Goal: Obtain resource: Download file/media

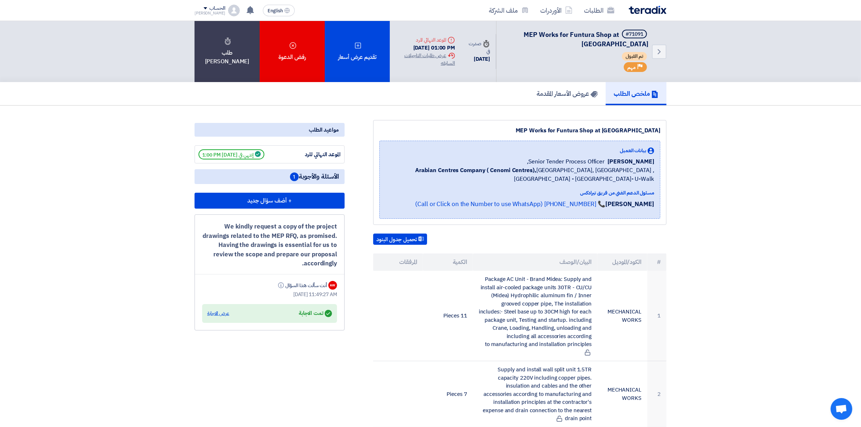
click at [220, 310] on div "عرض الاجابة" at bounding box center [218, 313] width 22 height 7
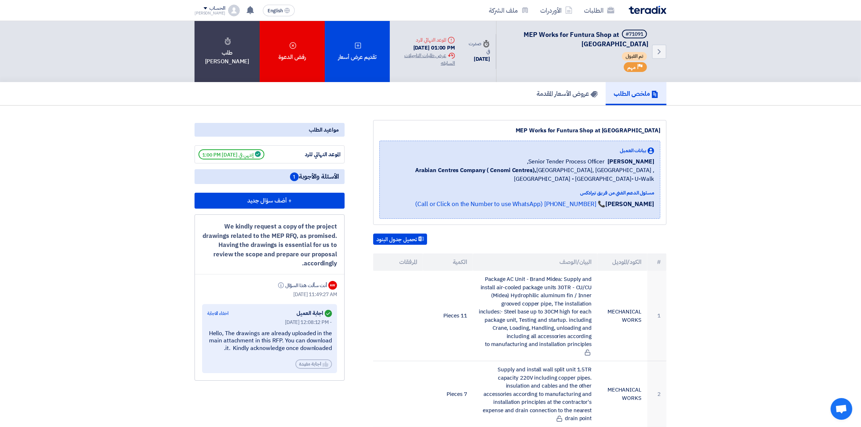
drag, startPoint x: 259, startPoint y: 331, endPoint x: 329, endPoint y: 347, distance: 71.6
click at [329, 347] on div "Hello, The drawings are already uploaded in the main attachment in this RFP. Yo…" at bounding box center [269, 341] width 125 height 22
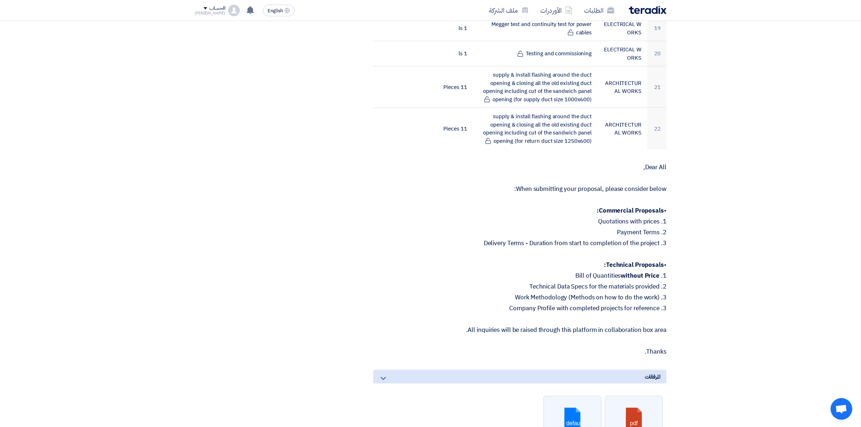
scroll to position [1312, 0]
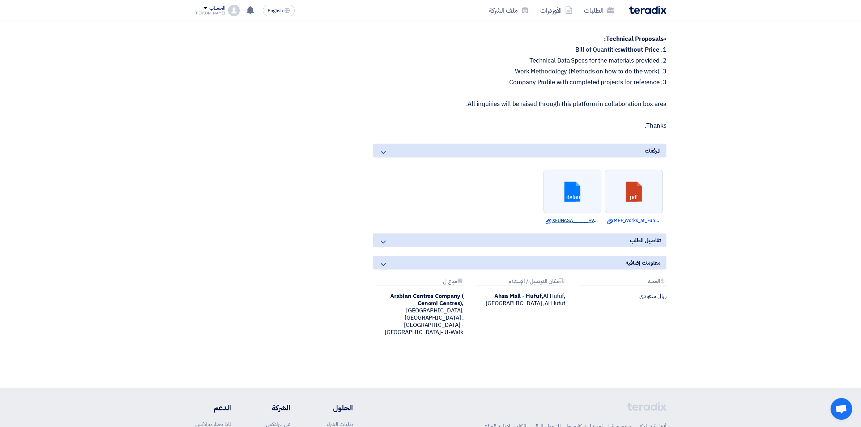
click at [570, 218] on link "Download file XFUNASA______HVAC_.dwg" at bounding box center [573, 220] width 54 height 7
drag, startPoint x: 567, startPoint y: 219, endPoint x: 553, endPoint y: 222, distance: 14.8
click at [553, 222] on link "Download file XFUNASA______HVAC_.dwg" at bounding box center [573, 220] width 54 height 7
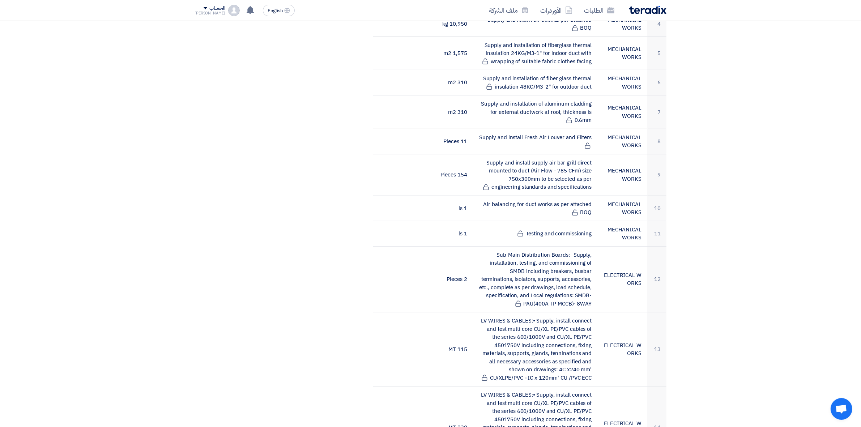
scroll to position [226, 0]
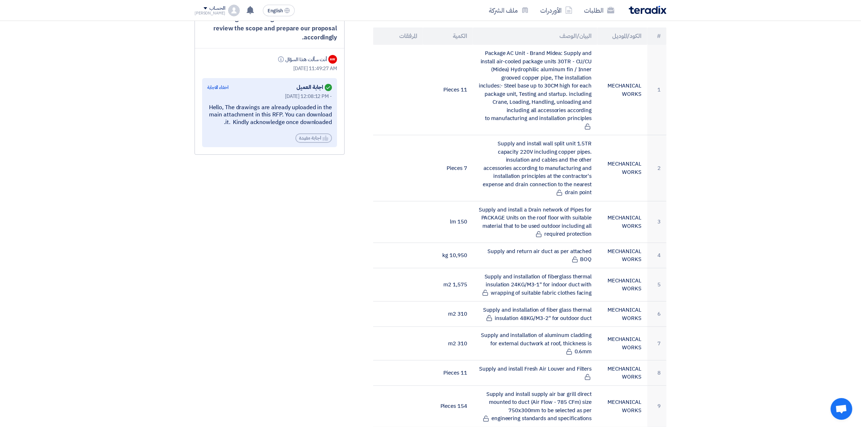
click at [272, 106] on div "Hello, The drawings are already uploaded in the main attachment in this RFP. Yo…" at bounding box center [269, 115] width 125 height 22
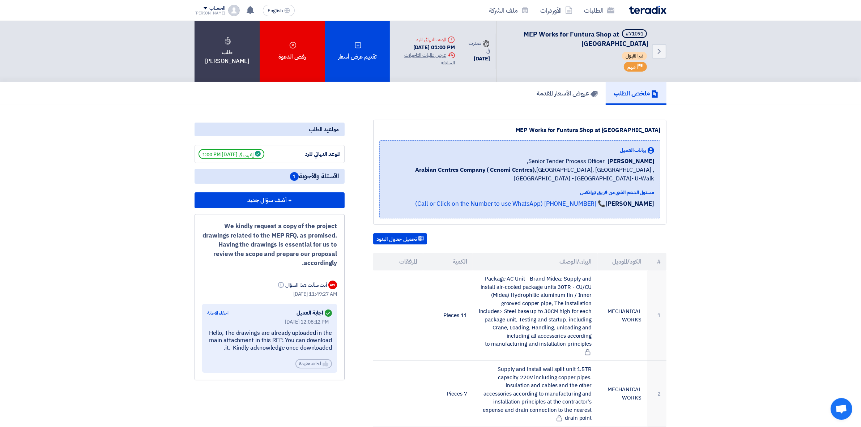
scroll to position [0, 0]
